Goal: Task Accomplishment & Management: Manage account settings

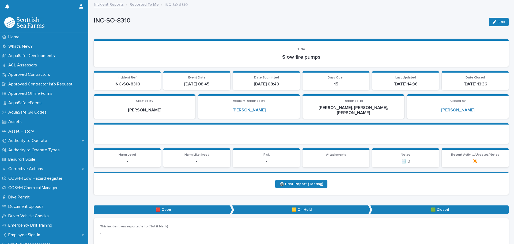
click at [145, 4] on link "Reported To Me" at bounding box center [144, 4] width 29 height 6
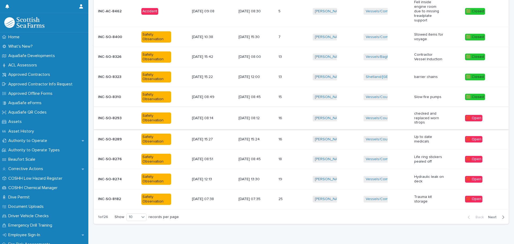
scroll to position [107, 0]
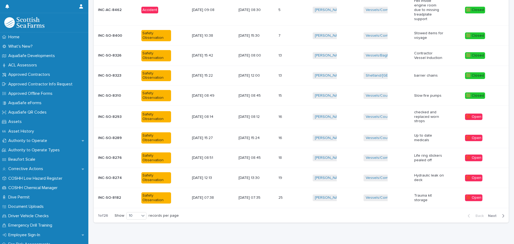
click at [158, 119] on div "Safety Observation" at bounding box center [156, 116] width 30 height 11
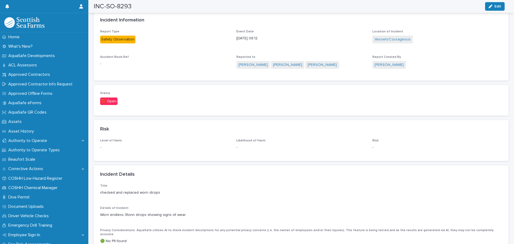
scroll to position [268, 0]
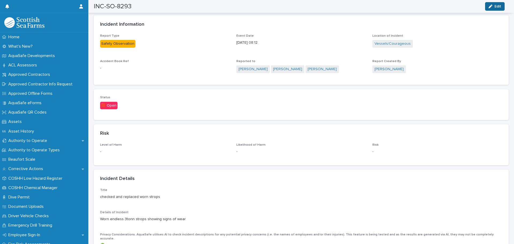
click at [494, 4] on button "Edit" at bounding box center [495, 6] width 20 height 9
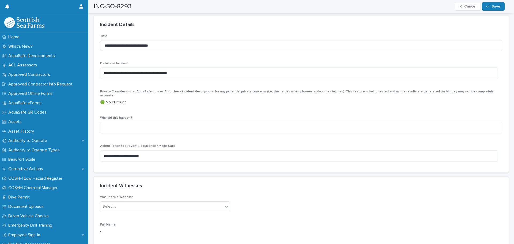
scroll to position [455, 0]
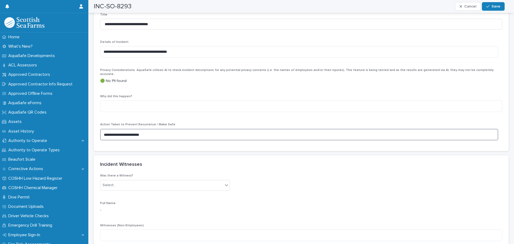
drag, startPoint x: 154, startPoint y: 125, endPoint x: 101, endPoint y: 122, distance: 53.0
click at [101, 129] on textarea "**********" at bounding box center [299, 135] width 398 height 12
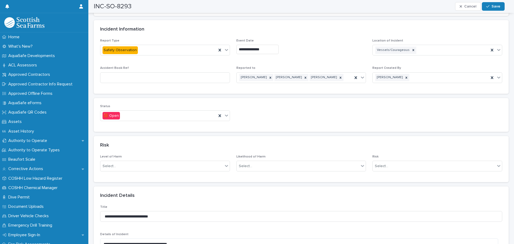
scroll to position [294, 0]
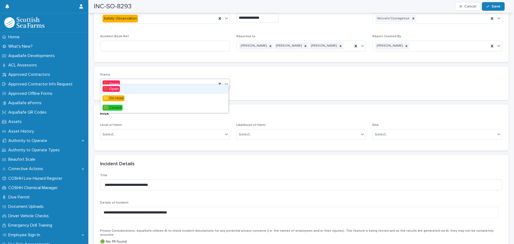
click at [225, 81] on icon at bounding box center [226, 83] width 5 height 5
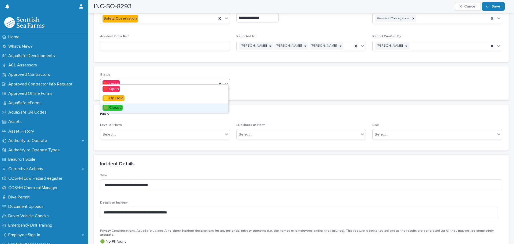
click at [120, 108] on span "🟩 Closed" at bounding box center [112, 108] width 20 height 6
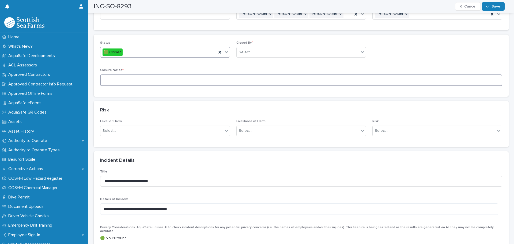
click at [115, 77] on textarea at bounding box center [301, 80] width 402 height 12
paste textarea "**********"
type textarea "**********"
click at [252, 48] on div "Select..." at bounding box center [298, 52] width 123 height 9
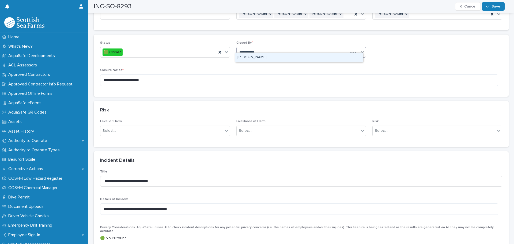
type input "**********"
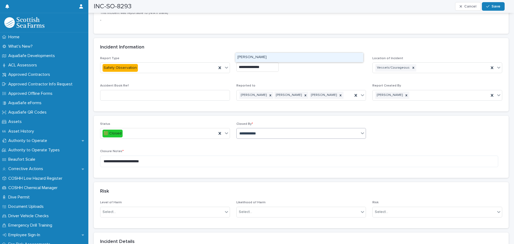
scroll to position [187, 0]
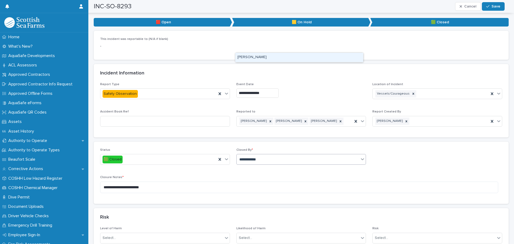
click at [249, 59] on div "[PERSON_NAME]" at bounding box center [299, 57] width 128 height 9
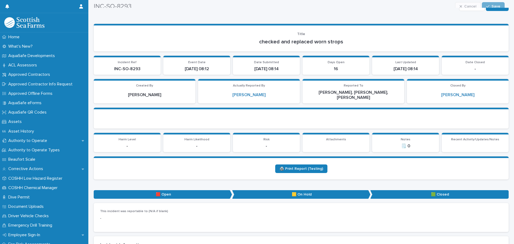
scroll to position [0, 0]
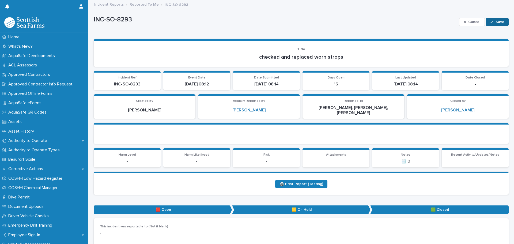
click at [496, 22] on span "Save" at bounding box center [499, 22] width 9 height 4
click at [139, 5] on link "Reported To Me" at bounding box center [144, 4] width 29 height 6
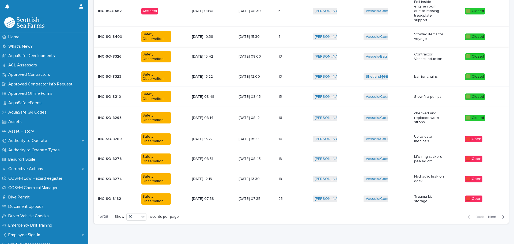
scroll to position [121, 0]
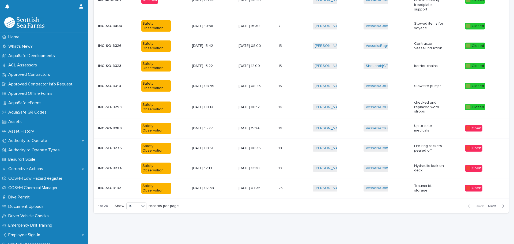
click at [154, 126] on div "Safety Observation" at bounding box center [156, 128] width 30 height 11
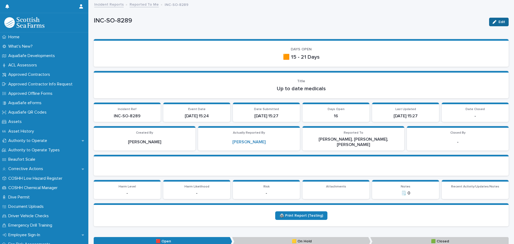
click at [498, 23] on span "Edit" at bounding box center [501, 22] width 7 height 4
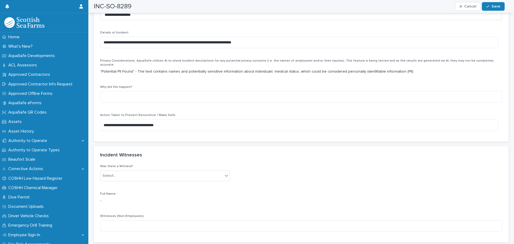
scroll to position [455, 0]
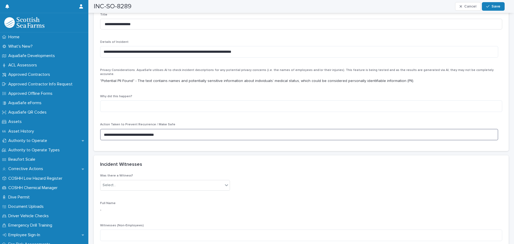
drag, startPoint x: 169, startPoint y: 126, endPoint x: 94, endPoint y: 126, distance: 75.5
click at [94, 126] on div "**********" at bounding box center [301, 82] width 415 height 138
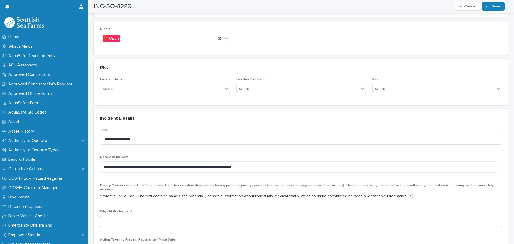
scroll to position [294, 0]
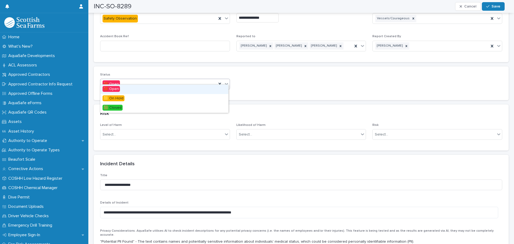
click at [225, 81] on icon at bounding box center [226, 83] width 5 height 5
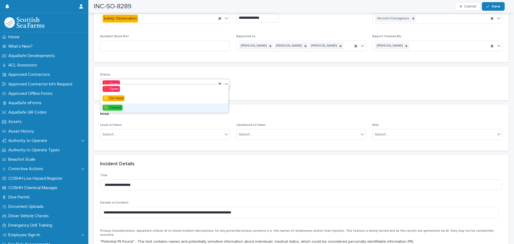
click at [120, 107] on span "🟩 Closed" at bounding box center [112, 108] width 20 height 6
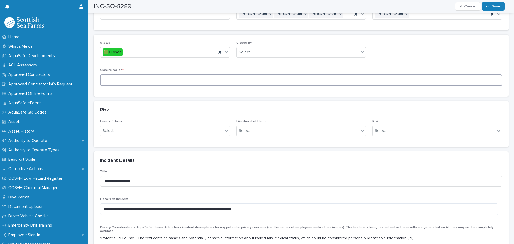
click at [114, 77] on textarea at bounding box center [301, 80] width 402 height 12
paste textarea "**********"
type textarea "**********"
click at [496, 6] on span "Save" at bounding box center [495, 7] width 9 height 4
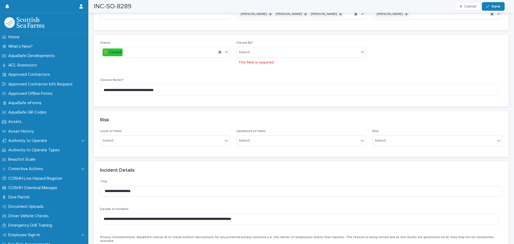
scroll to position [330, 0]
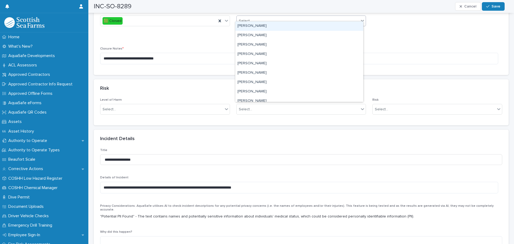
click at [244, 18] on div "Select..." at bounding box center [245, 21] width 13 height 6
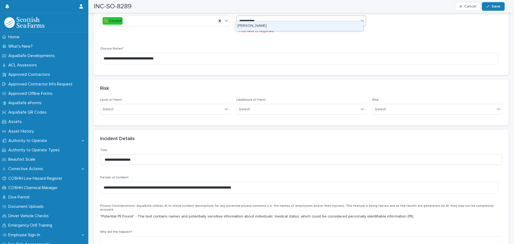
type input "**********"
click at [249, 26] on div "[PERSON_NAME]" at bounding box center [299, 25] width 128 height 9
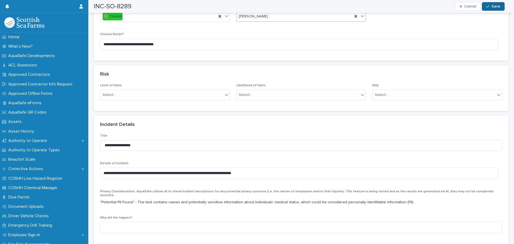
click at [492, 8] on span "Save" at bounding box center [495, 7] width 9 height 4
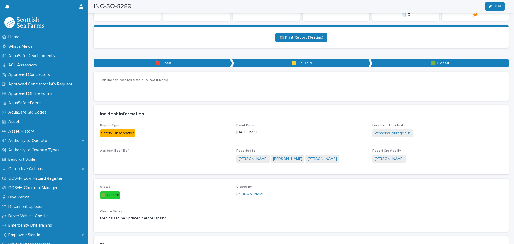
scroll to position [143, 0]
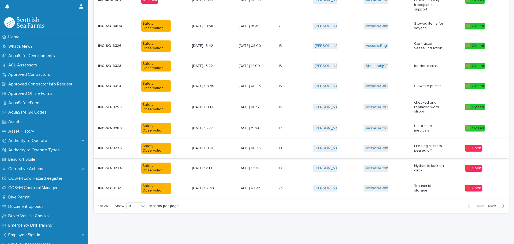
scroll to position [121, 0]
click at [141, 143] on div "Safety Observation" at bounding box center [156, 148] width 30 height 11
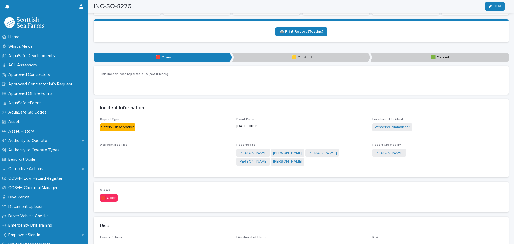
scroll to position [187, 0]
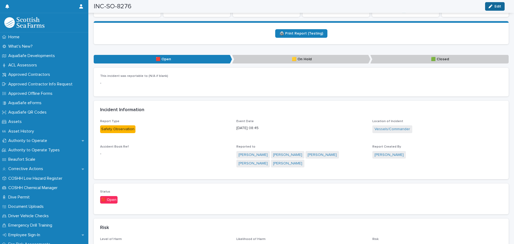
click at [492, 7] on div "button" at bounding box center [491, 7] width 6 height 4
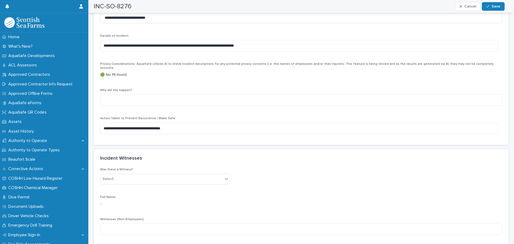
scroll to position [482, 0]
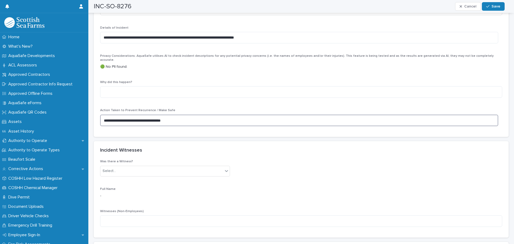
drag, startPoint x: 176, startPoint y: 111, endPoint x: 99, endPoint y: 108, distance: 76.3
click at [99, 108] on div "**********" at bounding box center [301, 67] width 415 height 138
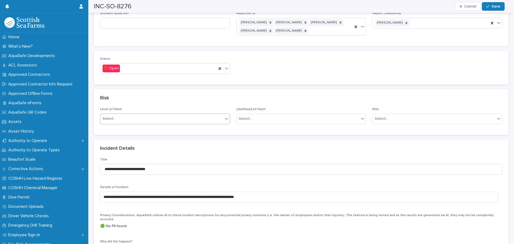
scroll to position [321, 0]
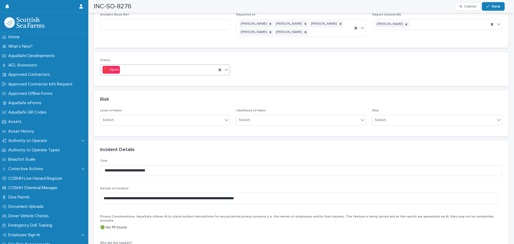
click at [226, 67] on icon at bounding box center [226, 69] width 5 height 5
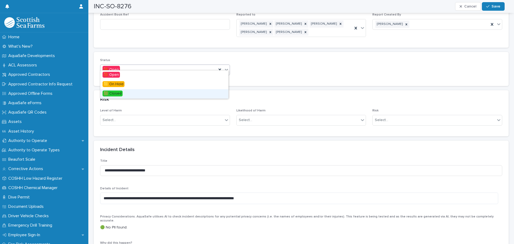
click at [116, 91] on span "🟩 Closed" at bounding box center [112, 93] width 20 height 6
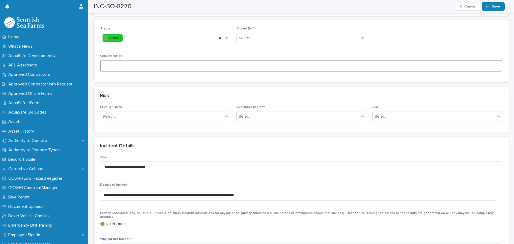
click at [113, 61] on textarea at bounding box center [301, 66] width 402 height 12
paste textarea "**********"
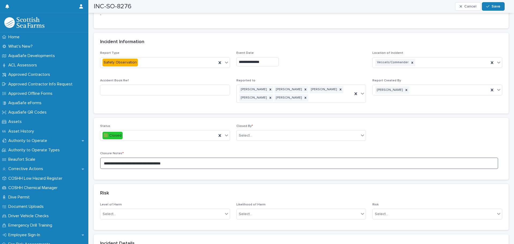
scroll to position [161, 0]
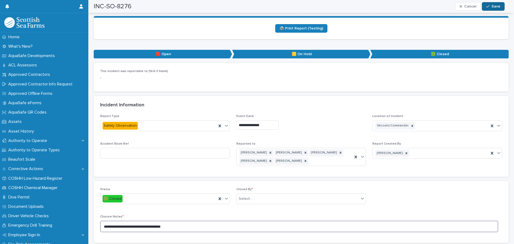
type textarea "**********"
click at [494, 6] on span "Save" at bounding box center [495, 7] width 9 height 4
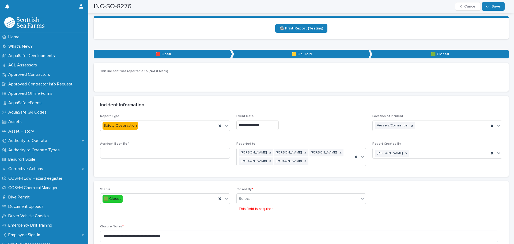
scroll to position [343, 0]
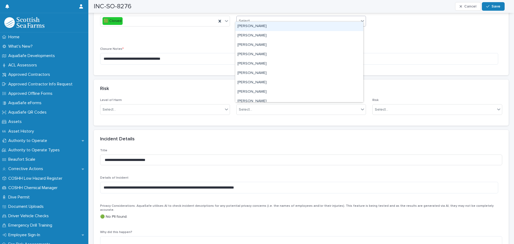
click at [245, 18] on div "Select..." at bounding box center [245, 21] width 13 height 6
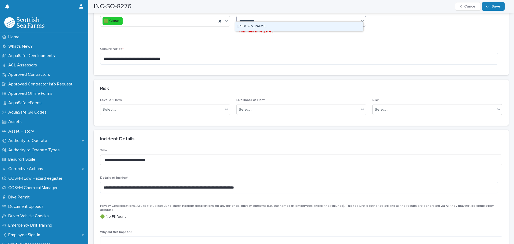
type input "**********"
click at [249, 25] on div "[PERSON_NAME]" at bounding box center [299, 26] width 128 height 9
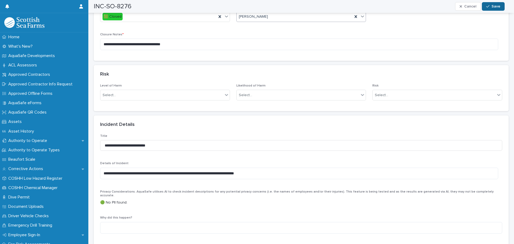
click at [498, 5] on span "Save" at bounding box center [495, 7] width 9 height 4
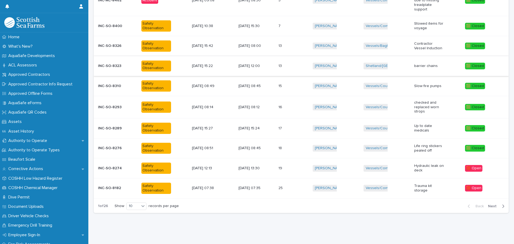
scroll to position [121, 0]
click at [145, 166] on div "Safety Observation" at bounding box center [156, 167] width 30 height 11
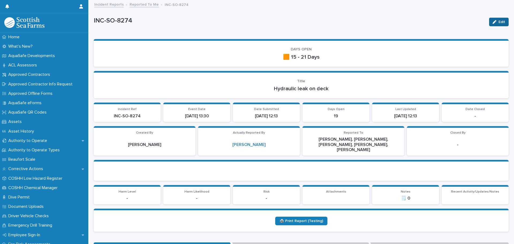
click at [499, 23] on span "Edit" at bounding box center [501, 22] width 7 height 4
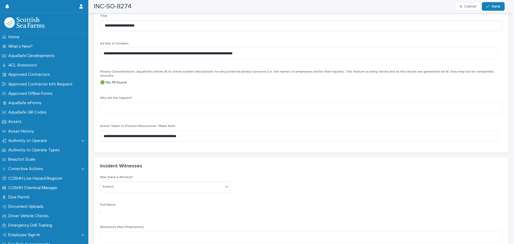
scroll to position [482, 0]
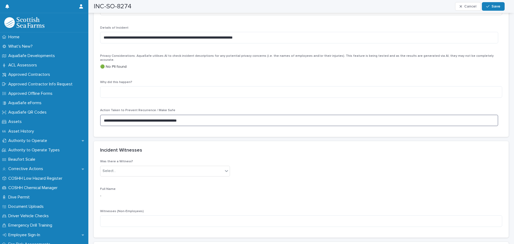
drag, startPoint x: 187, startPoint y: 111, endPoint x: 102, endPoint y: 113, distance: 84.6
click at [102, 115] on textarea "**********" at bounding box center [299, 121] width 398 height 12
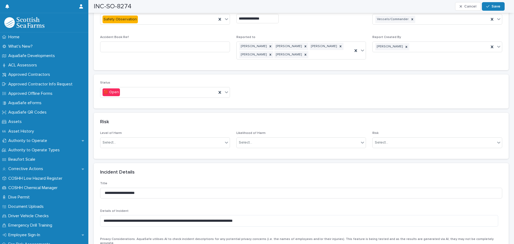
scroll to position [294, 0]
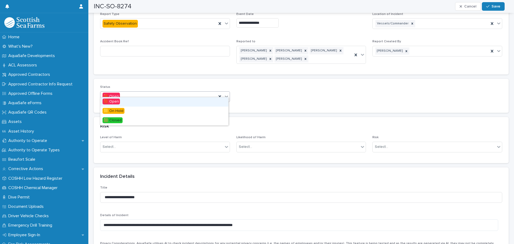
click at [225, 96] on icon at bounding box center [226, 97] width 3 height 2
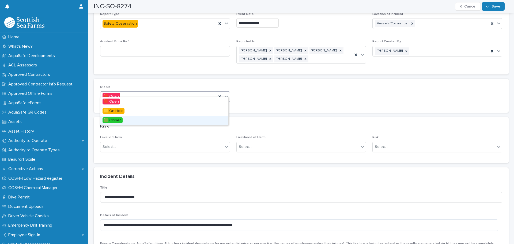
click at [114, 121] on span "🟩 Closed" at bounding box center [112, 120] width 20 height 6
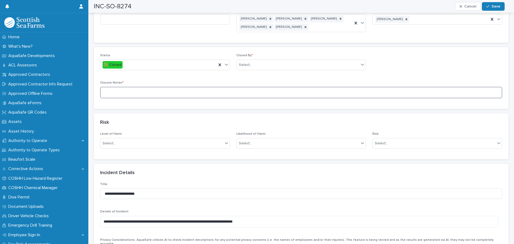
click at [122, 87] on textarea at bounding box center [301, 93] width 402 height 12
paste textarea "**********"
type textarea "**********"
click at [253, 62] on div "Select..." at bounding box center [298, 64] width 123 height 9
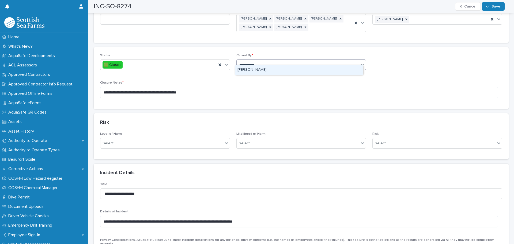
type input "**********"
click at [250, 70] on div "[PERSON_NAME]" at bounding box center [299, 69] width 128 height 9
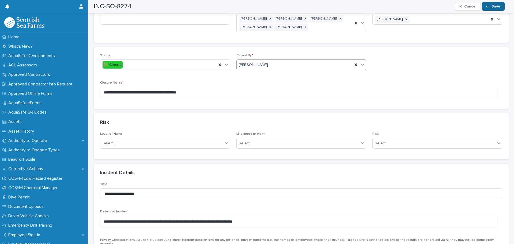
click at [493, 5] on span "Save" at bounding box center [495, 7] width 9 height 4
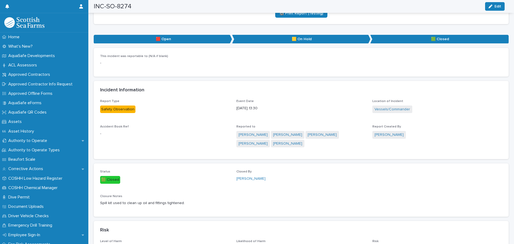
scroll to position [161, 0]
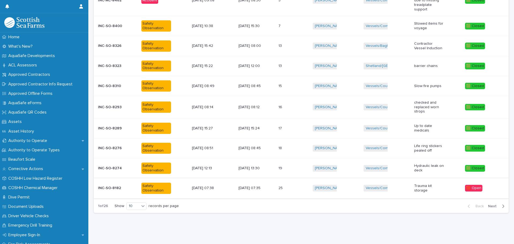
scroll to position [121, 0]
click at [165, 186] on div "Safety Observation" at bounding box center [156, 188] width 30 height 11
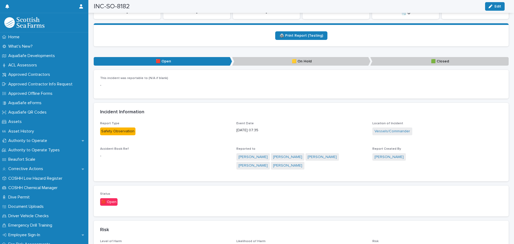
scroll to position [187, 0]
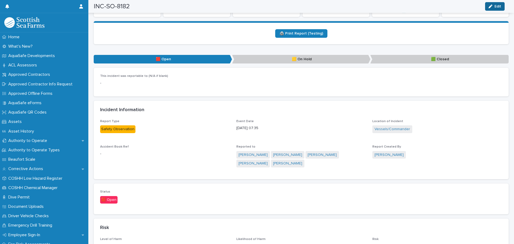
click at [498, 8] on button "Edit" at bounding box center [495, 6] width 20 height 9
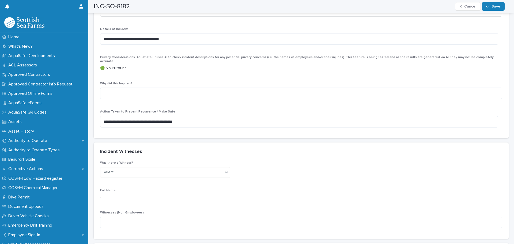
scroll to position [482, 0]
drag, startPoint x: 198, startPoint y: 112, endPoint x: 98, endPoint y: 116, distance: 99.6
click at [98, 116] on div "**********" at bounding box center [301, 67] width 415 height 138
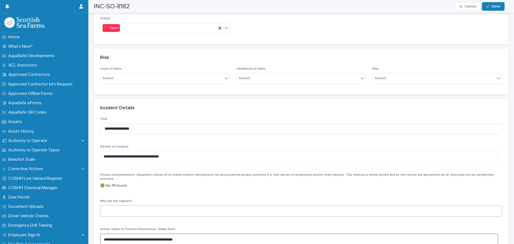
scroll to position [348, 0]
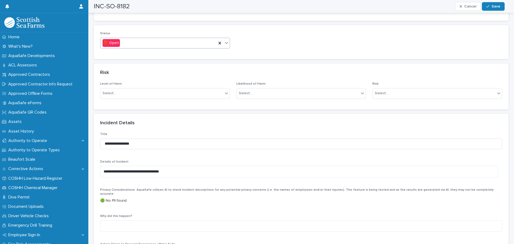
click at [225, 40] on icon at bounding box center [226, 42] width 5 height 5
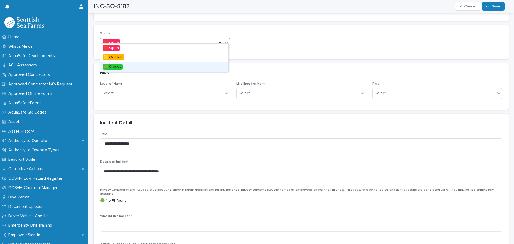
click at [117, 66] on span "🟩 Closed" at bounding box center [112, 67] width 20 height 6
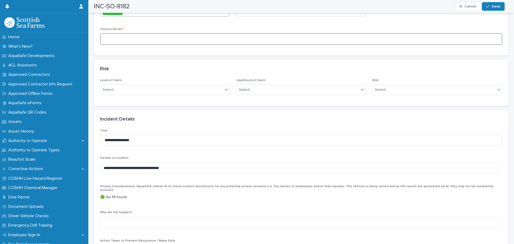
click at [109, 33] on textarea at bounding box center [301, 39] width 402 height 12
paste textarea "**********"
type textarea "**********"
click at [494, 8] on span "Save" at bounding box center [495, 7] width 9 height 4
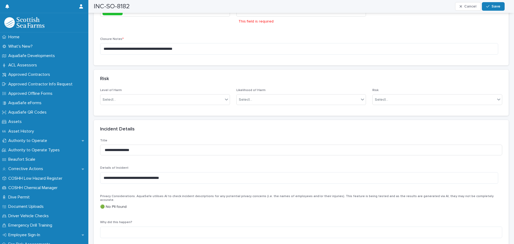
scroll to position [343, 0]
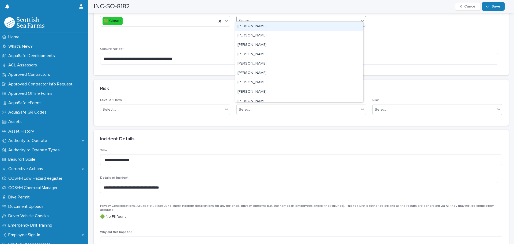
click at [249, 18] on div "Select..." at bounding box center [245, 21] width 13 height 6
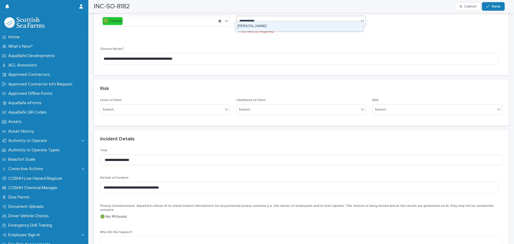
type input "**********"
click at [246, 28] on div "[PERSON_NAME]" at bounding box center [299, 26] width 128 height 9
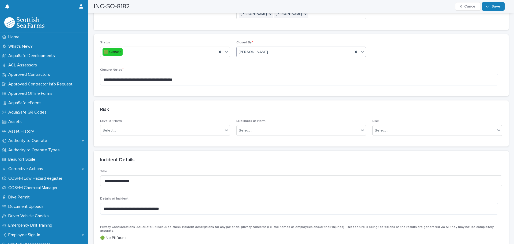
scroll to position [209, 0]
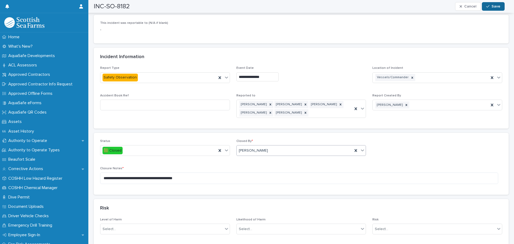
click at [495, 6] on span "Save" at bounding box center [495, 7] width 9 height 4
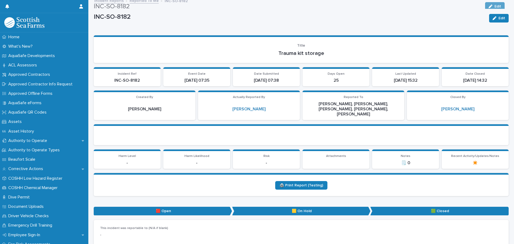
scroll to position [0, 0]
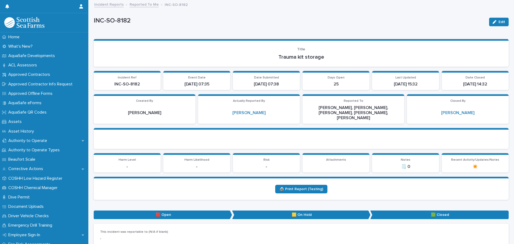
click at [134, 3] on link "Reported To Me" at bounding box center [144, 4] width 29 height 6
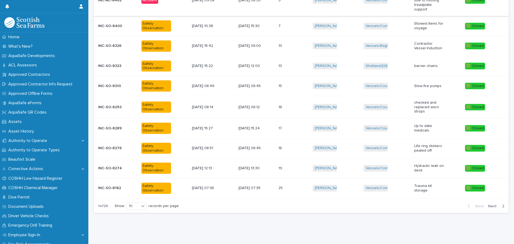
scroll to position [121, 0]
click at [492, 204] on span "Next" at bounding box center [494, 206] width 12 height 4
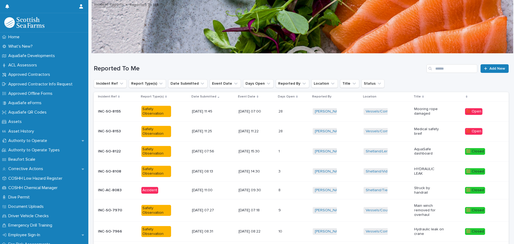
click at [151, 112] on div "Safety Observation" at bounding box center [156, 111] width 30 height 11
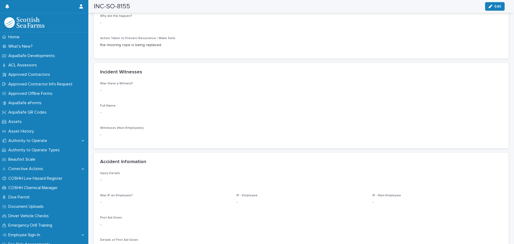
scroll to position [535, 0]
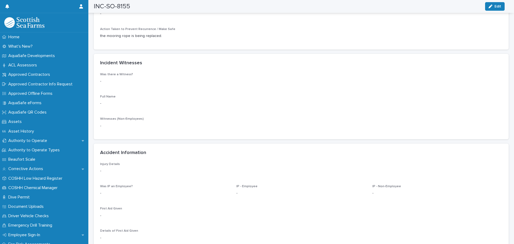
drag, startPoint x: 160, startPoint y: 27, endPoint x: 100, endPoint y: 29, distance: 59.2
click at [100, 33] on p "the mooring rope is being replaced." at bounding box center [301, 36] width 402 height 6
copy p "the mooring rope is being replaced."
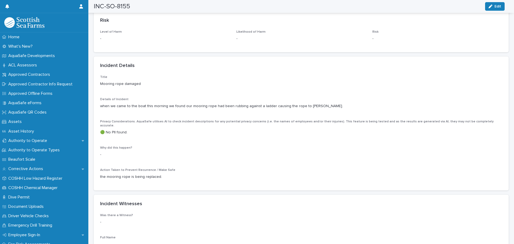
scroll to position [375, 0]
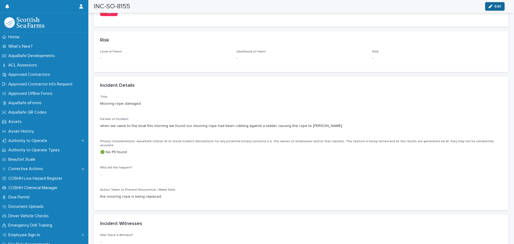
click at [498, 8] on button "Edit" at bounding box center [495, 6] width 20 height 9
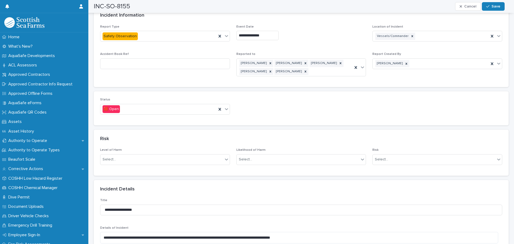
scroll to position [268, 0]
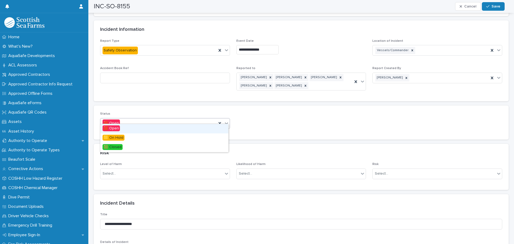
click at [226, 120] on icon at bounding box center [226, 122] width 5 height 5
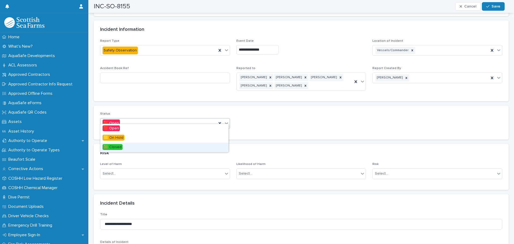
click at [115, 147] on span "🟩 Closed" at bounding box center [112, 147] width 20 height 6
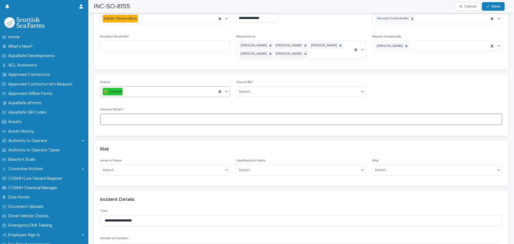
click at [107, 113] on textarea at bounding box center [301, 119] width 402 height 12
paste textarea "**********"
type textarea "**********"
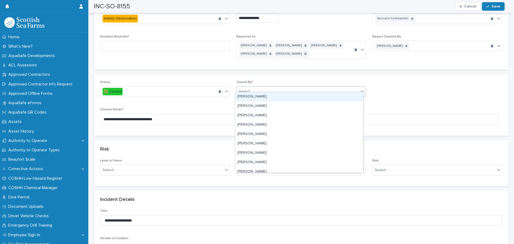
click at [252, 87] on div "Select..." at bounding box center [298, 91] width 123 height 9
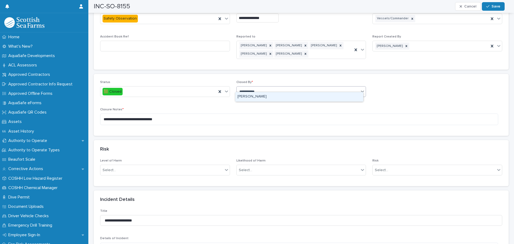
type input "**********"
click at [257, 97] on div "[PERSON_NAME]" at bounding box center [299, 96] width 128 height 9
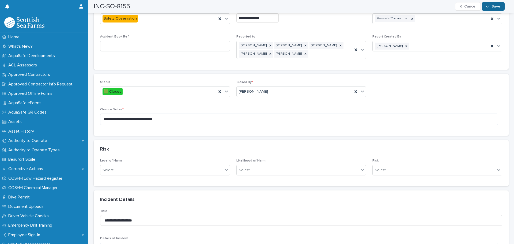
click at [493, 5] on span "Save" at bounding box center [495, 7] width 9 height 4
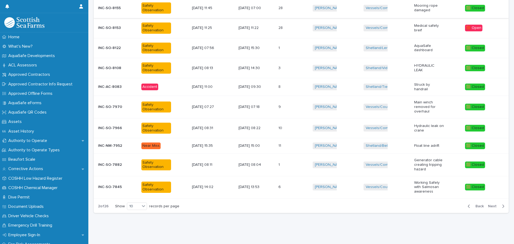
scroll to position [4, 0]
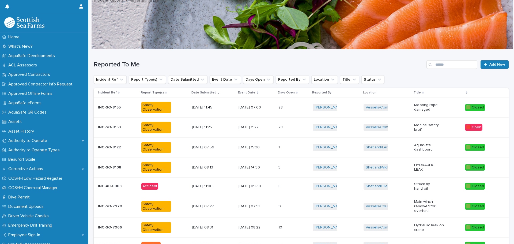
click at [149, 126] on div "Safety Observation" at bounding box center [156, 127] width 30 height 11
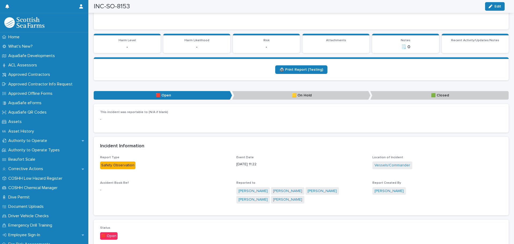
scroll to position [161, 0]
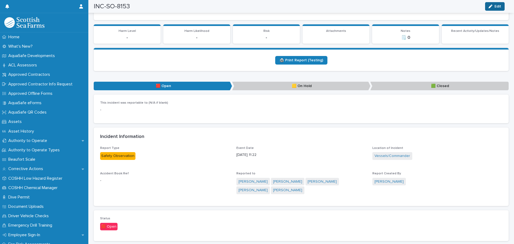
click at [492, 5] on icon "button" at bounding box center [490, 7] width 4 height 4
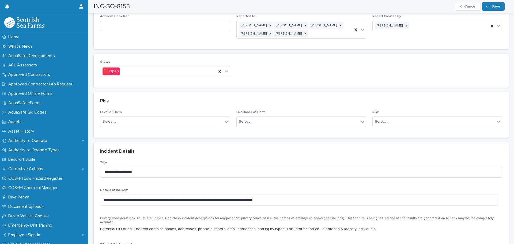
scroll to position [321, 0]
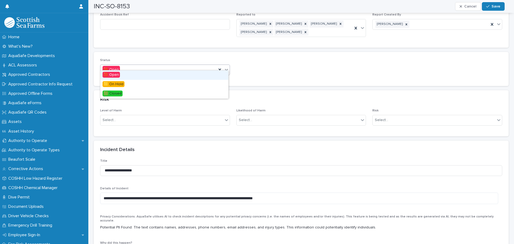
click at [227, 67] on icon at bounding box center [226, 69] width 5 height 5
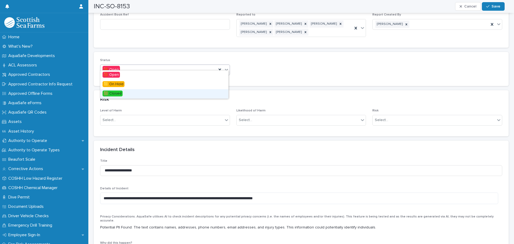
click at [113, 93] on span "🟩 Closed" at bounding box center [112, 93] width 20 height 6
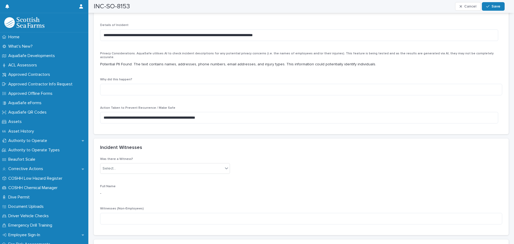
scroll to position [482, 0]
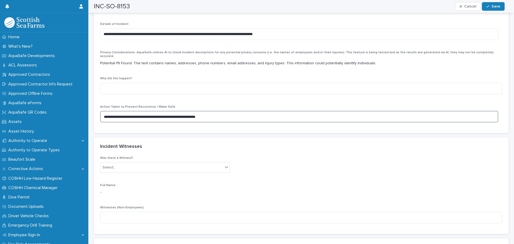
drag, startPoint x: 219, startPoint y: 107, endPoint x: 102, endPoint y: 108, distance: 117.5
click at [102, 111] on textarea "**********" at bounding box center [299, 117] width 398 height 12
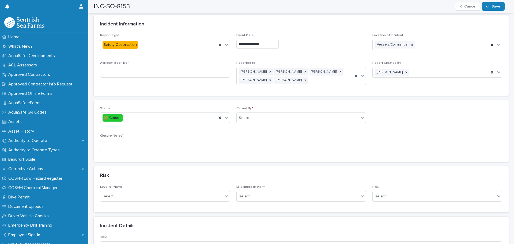
scroll to position [241, 0]
click at [107, 140] on textarea at bounding box center [301, 146] width 402 height 12
paste textarea "**********"
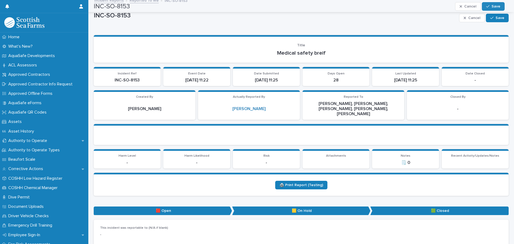
scroll to position [0, 0]
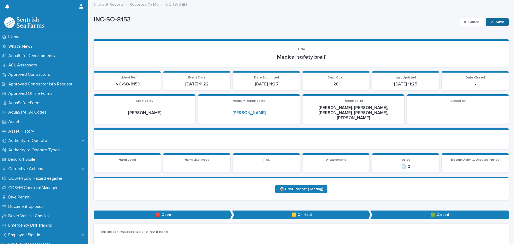
type textarea "**********"
click at [495, 21] on span "Save" at bounding box center [499, 22] width 9 height 4
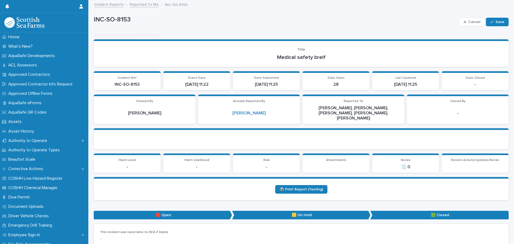
scroll to position [343, 0]
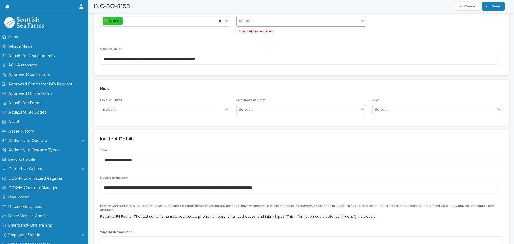
click at [241, 18] on div "Select..." at bounding box center [245, 21] width 13 height 6
type input "**********"
click at [247, 28] on div "[PERSON_NAME]" at bounding box center [299, 26] width 128 height 9
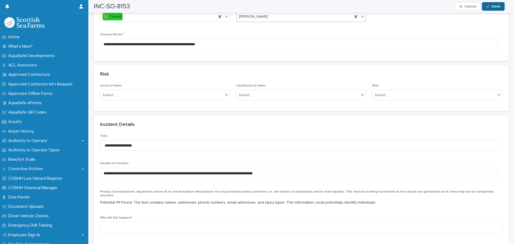
click at [494, 6] on span "Save" at bounding box center [495, 7] width 9 height 4
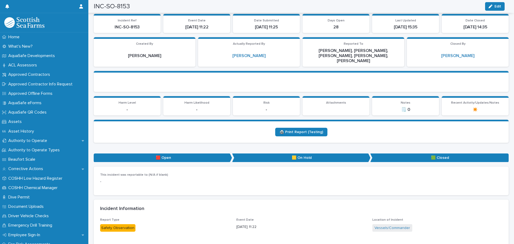
scroll to position [0, 0]
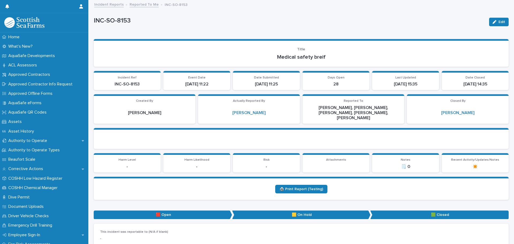
click at [141, 5] on link "Reported To Me" at bounding box center [144, 4] width 29 height 6
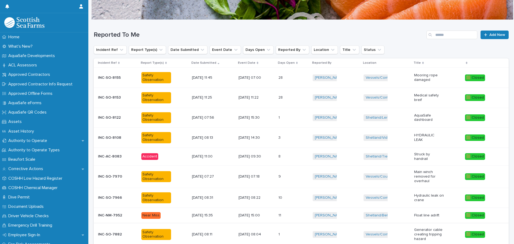
scroll to position [105, 0]
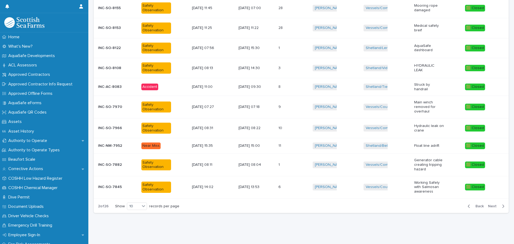
click at [489, 204] on span "Next" at bounding box center [494, 206] width 12 height 4
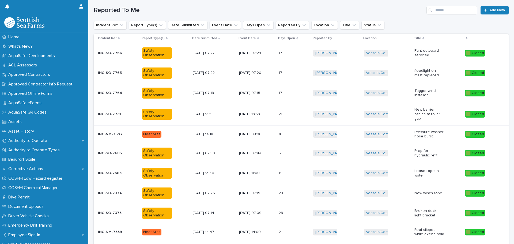
scroll to position [105, 0]
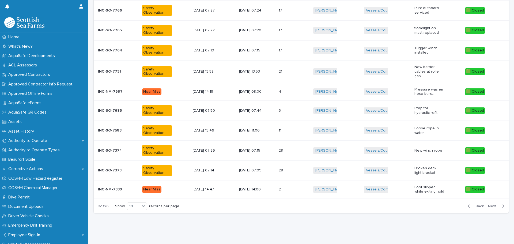
click at [494, 204] on span "Next" at bounding box center [494, 206] width 12 height 4
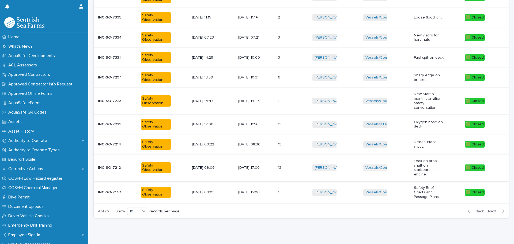
scroll to position [123, 0]
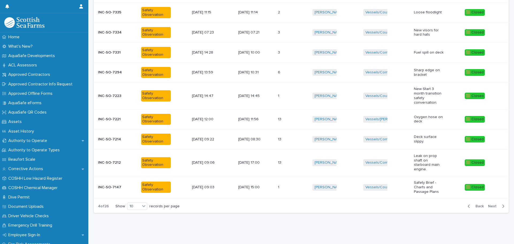
click at [473, 204] on span "Back" at bounding box center [478, 206] width 12 height 4
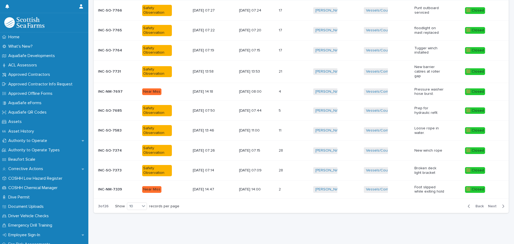
scroll to position [105, 0]
click at [473, 204] on span "Back" at bounding box center [478, 206] width 12 height 4
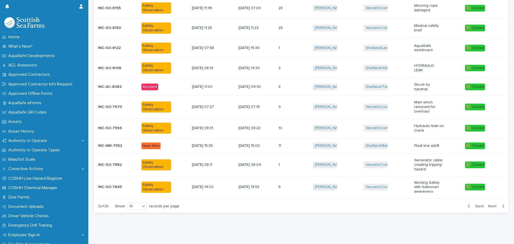
click at [473, 204] on span "Back" at bounding box center [478, 206] width 12 height 4
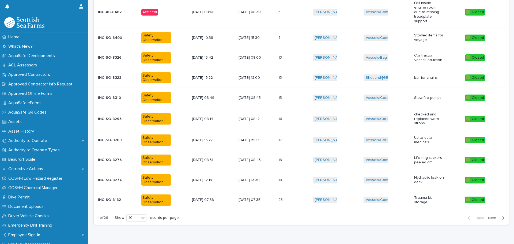
scroll to position [113, 0]
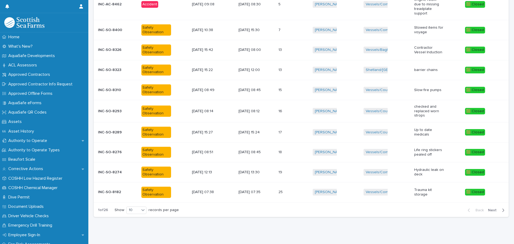
click at [473, 200] on td "🟩 Closed" at bounding box center [486, 192] width 46 height 20
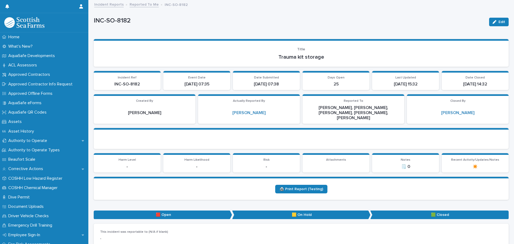
click at [138, 5] on link "Reported To Me" at bounding box center [144, 4] width 29 height 6
